Goal: Information Seeking & Learning: Find specific page/section

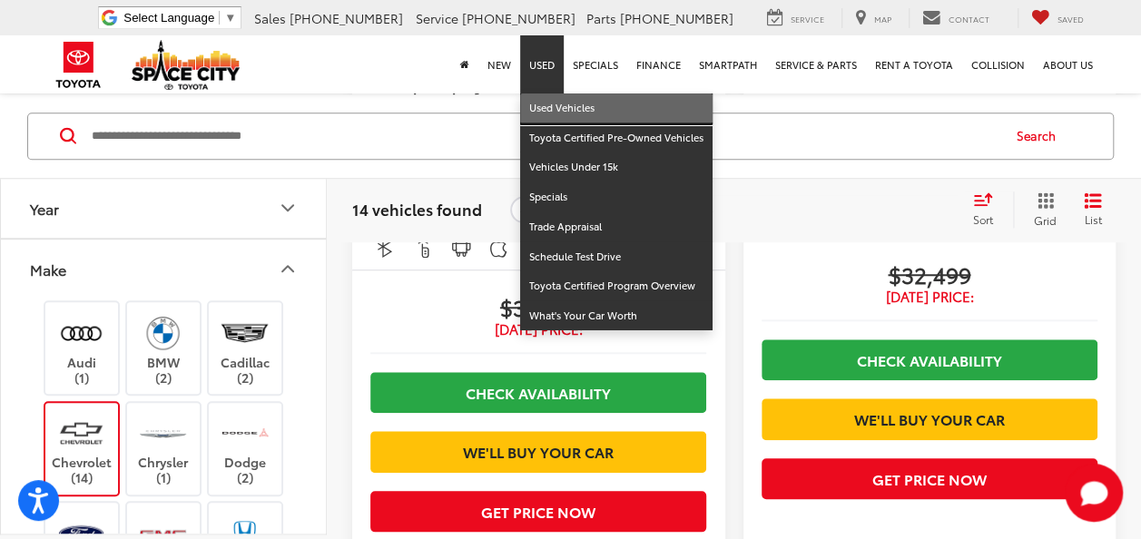
click at [541, 102] on link "Used Vehicles" at bounding box center [616, 108] width 192 height 30
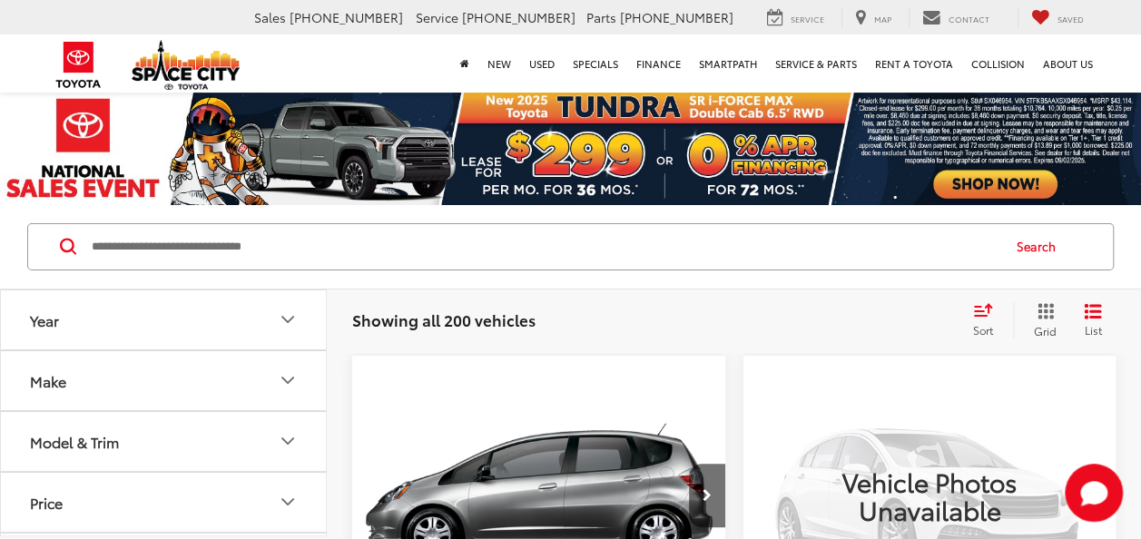
click at [123, 245] on input "Search by Make, Model, or Keyword" at bounding box center [545, 247] width 910 height 44
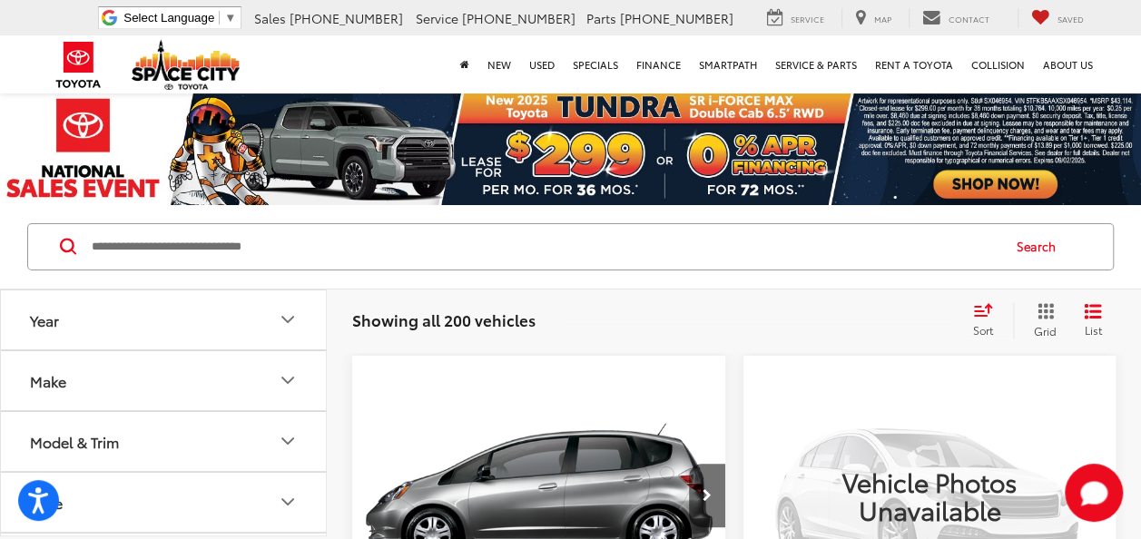
drag, startPoint x: 207, startPoint y: 257, endPoint x: 159, endPoint y: 261, distance: 48.3
click at [202, 258] on input "Search by Make, Model, or Keyword" at bounding box center [545, 247] width 910 height 44
click at [168, 238] on input "Search by Make, Model, or Keyword" at bounding box center [545, 247] width 910 height 44
type input "******"
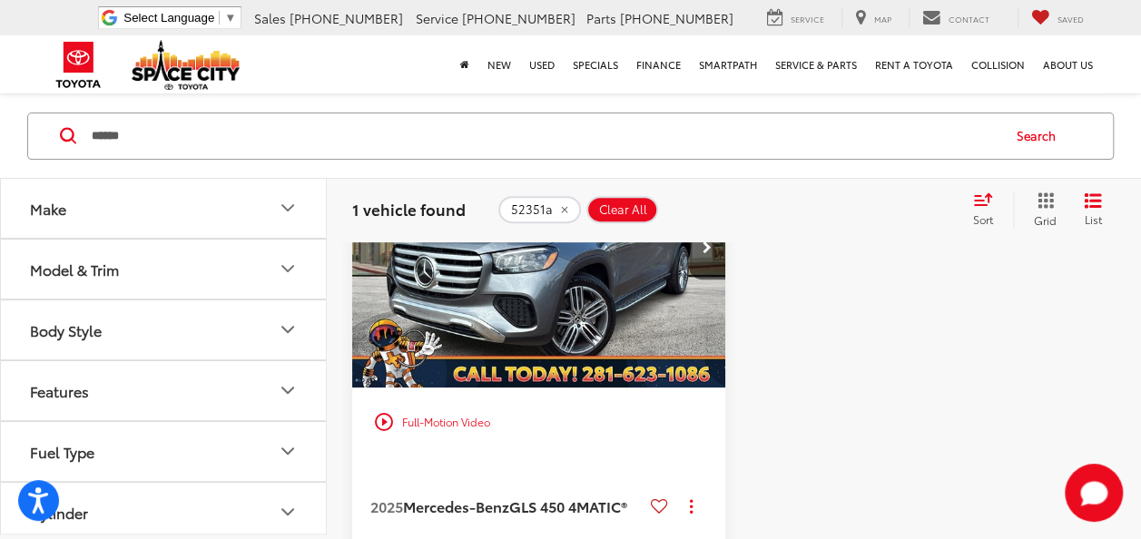
scroll to position [182, 0]
